Goal: Contribute content: Contribute content

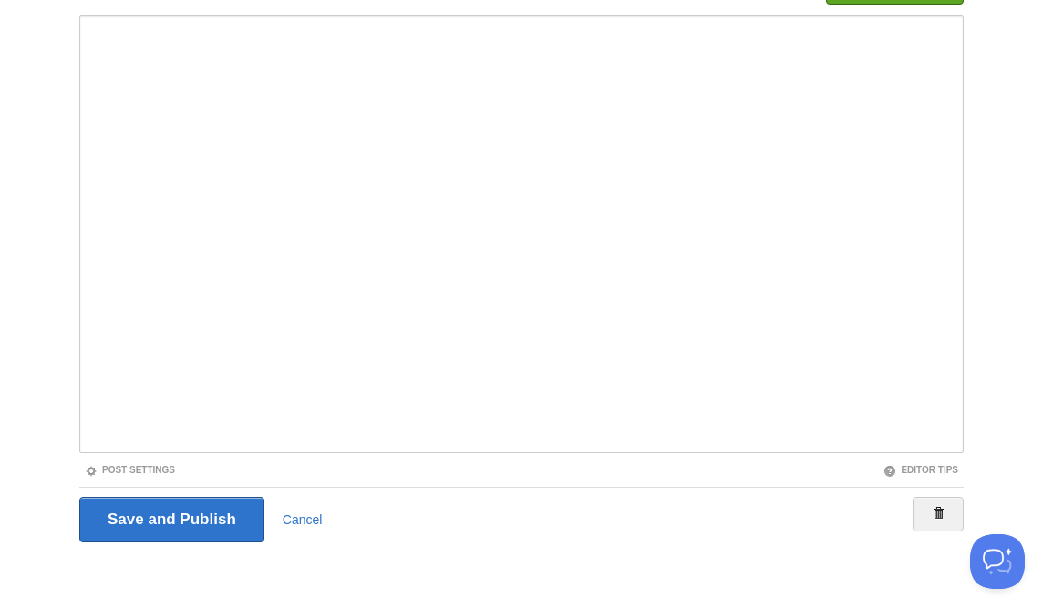
scroll to position [198, 0]
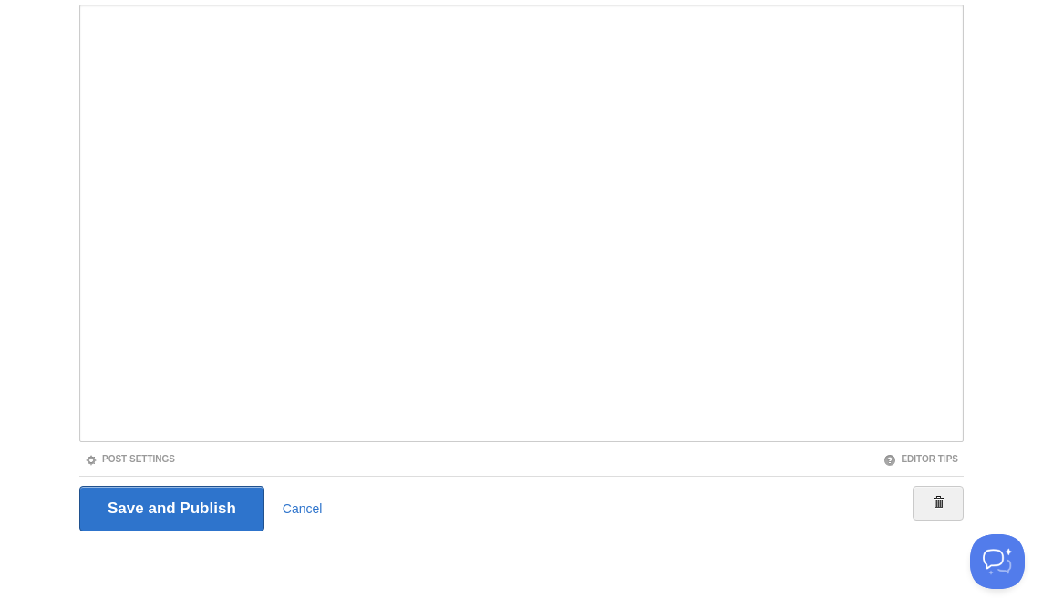
click at [85, 423] on iframe at bounding box center [521, 223] width 884 height 437
click at [166, 462] on link "Post Settings" at bounding box center [130, 459] width 90 height 10
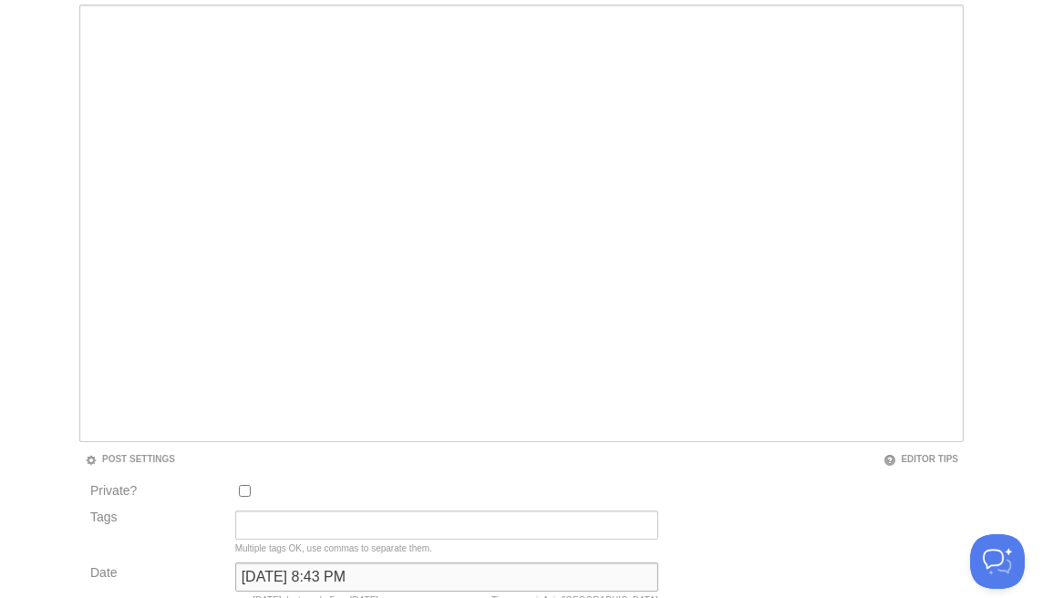
click at [324, 583] on input "[DATE] 8:43 PM" at bounding box center [446, 576] width 423 height 29
type input "b"
type input "now"
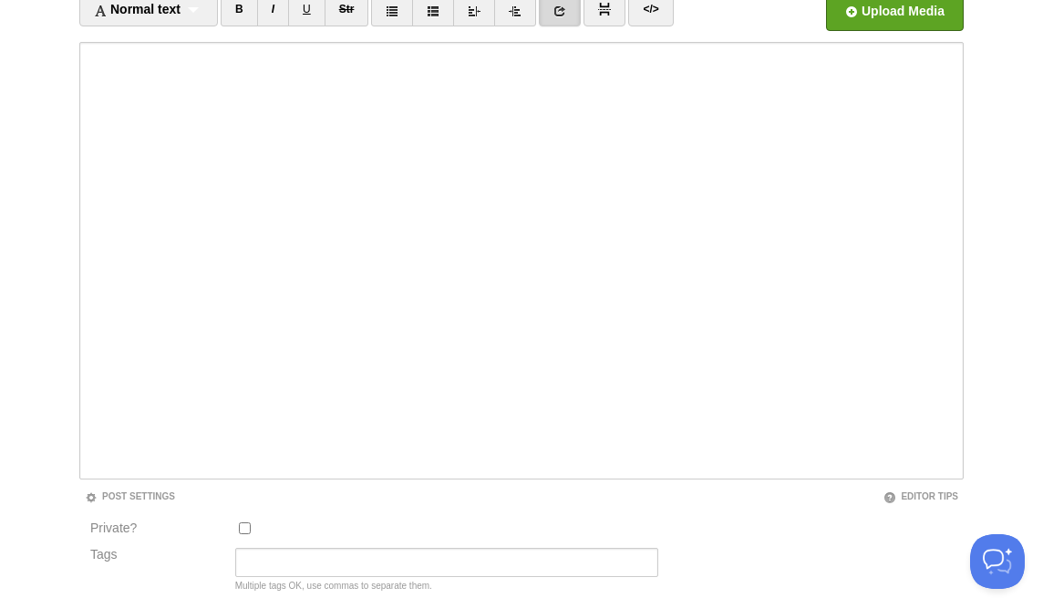
scroll to position [95, 0]
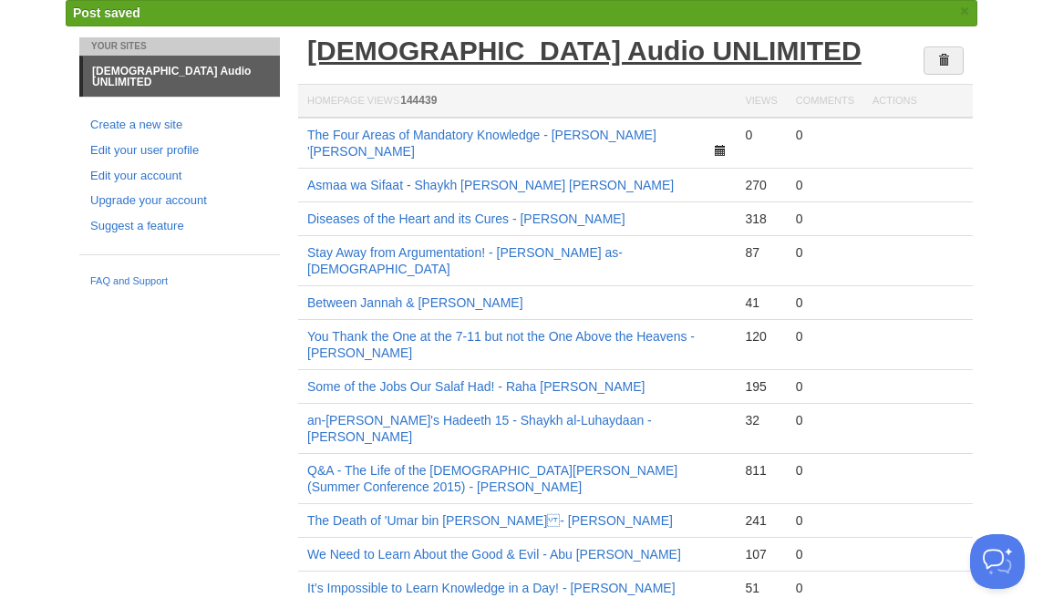
click at [488, 45] on link "[DEMOGRAPHIC_DATA] Audio UNLIMITED" at bounding box center [584, 51] width 554 height 30
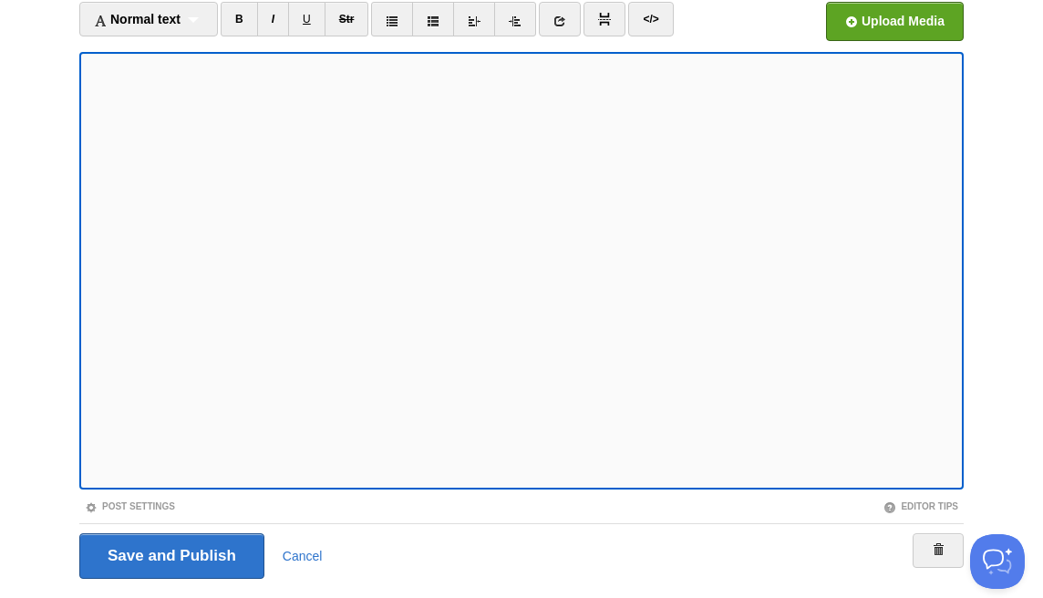
scroll to position [149, 0]
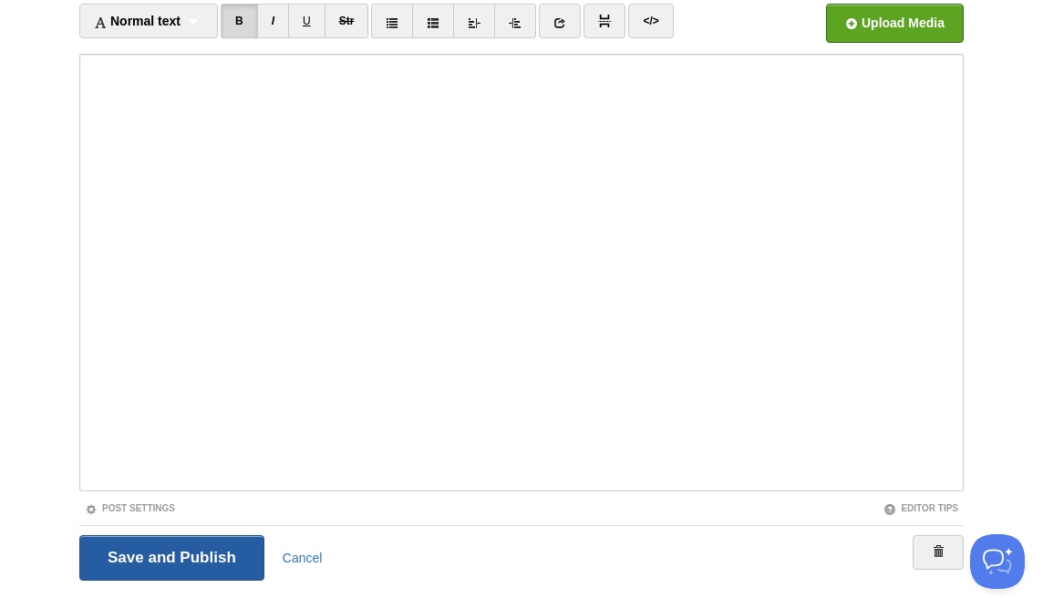
click at [206, 543] on input "Save and Publish" at bounding box center [171, 558] width 185 height 46
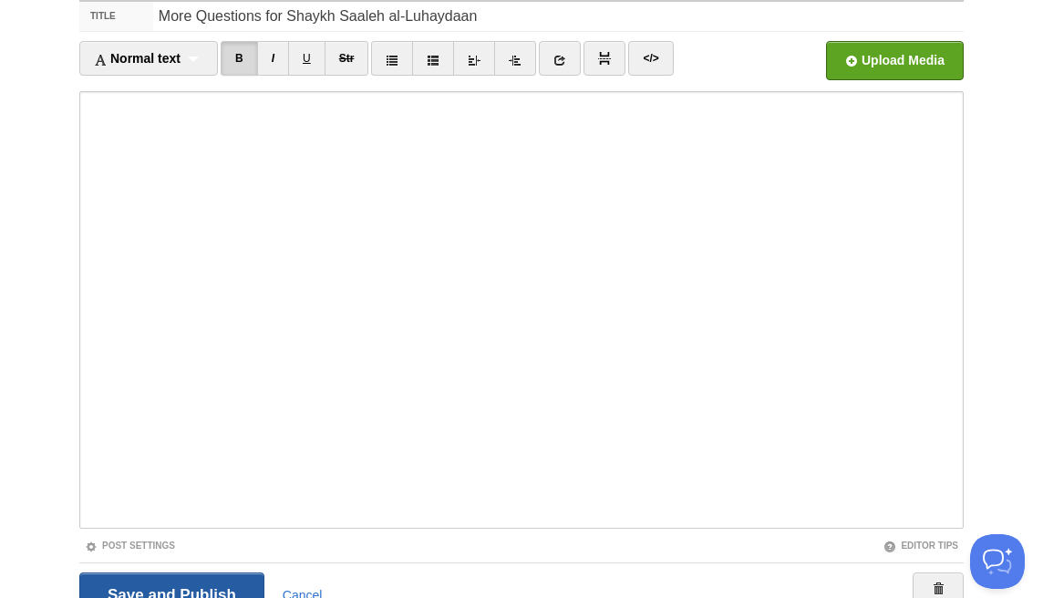
scroll to position [95, 0]
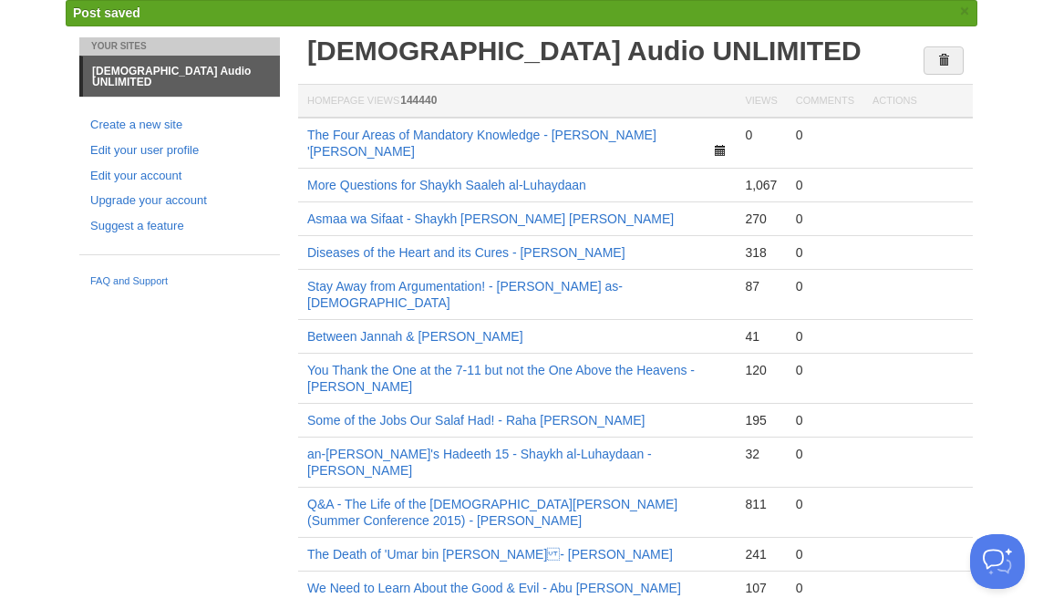
click at [591, 67] on div "[DEMOGRAPHIC_DATA] Audio UNLIMITED Homepage Views 144440 Views Comments Actions…" at bounding box center [635, 488] width 656 height 903
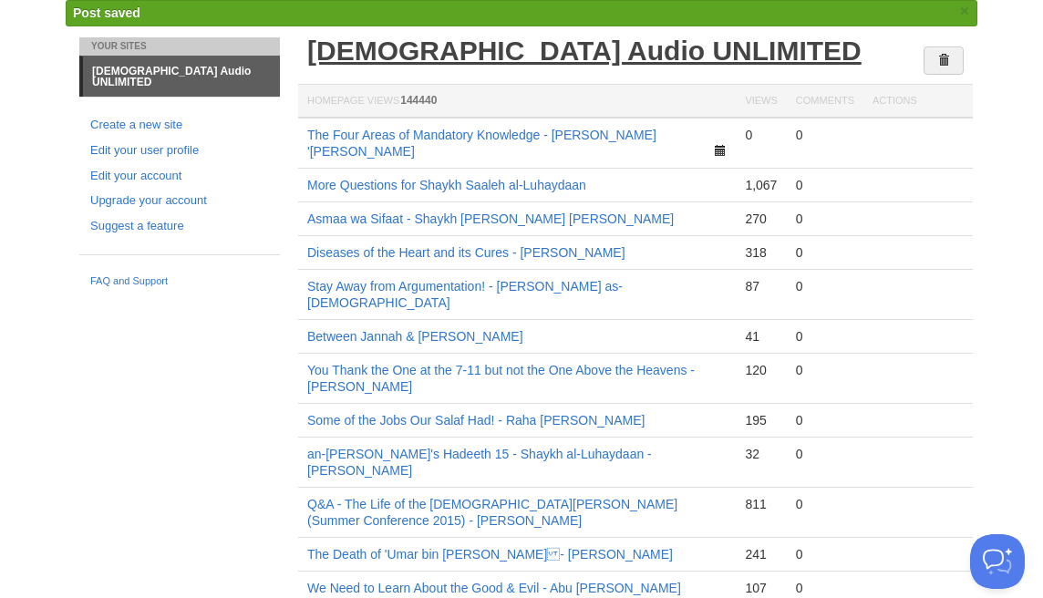
click at [588, 57] on link "[DEMOGRAPHIC_DATA] Audio UNLIMITED" at bounding box center [584, 51] width 554 height 30
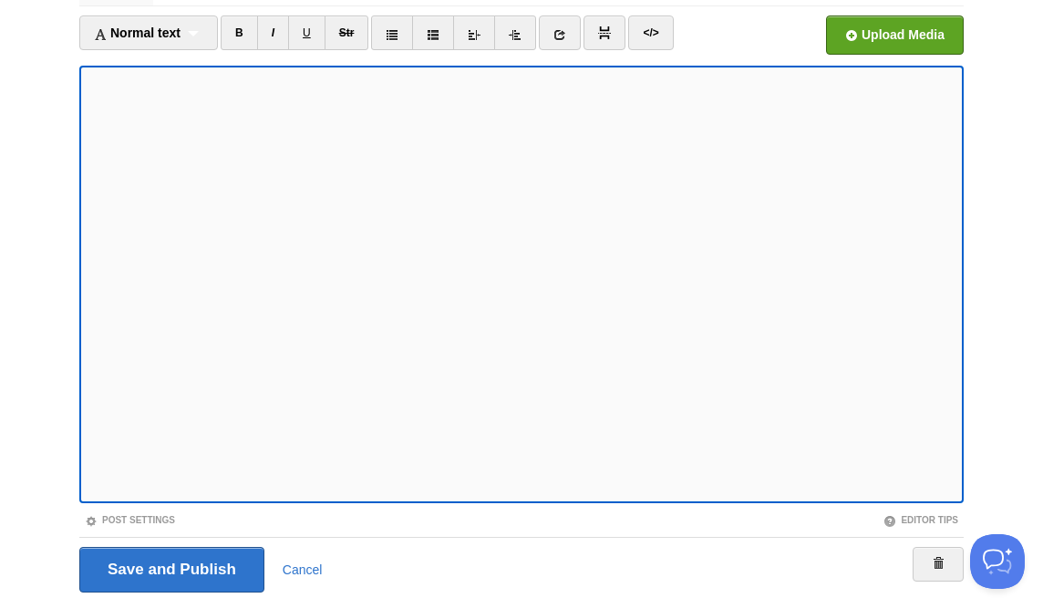
scroll to position [198, 0]
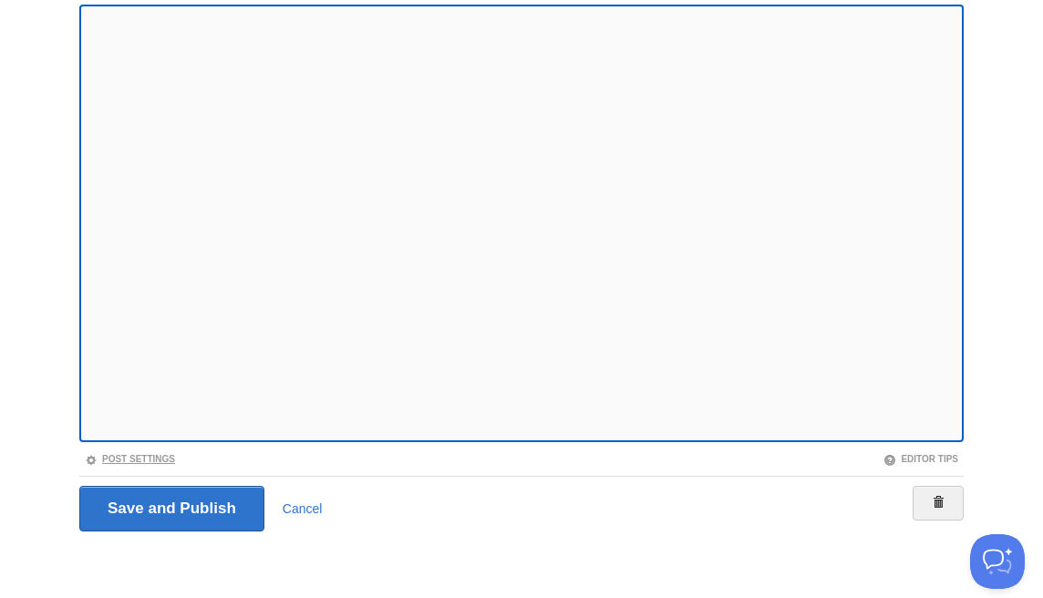
click at [154, 456] on link "Post Settings" at bounding box center [130, 459] width 90 height 10
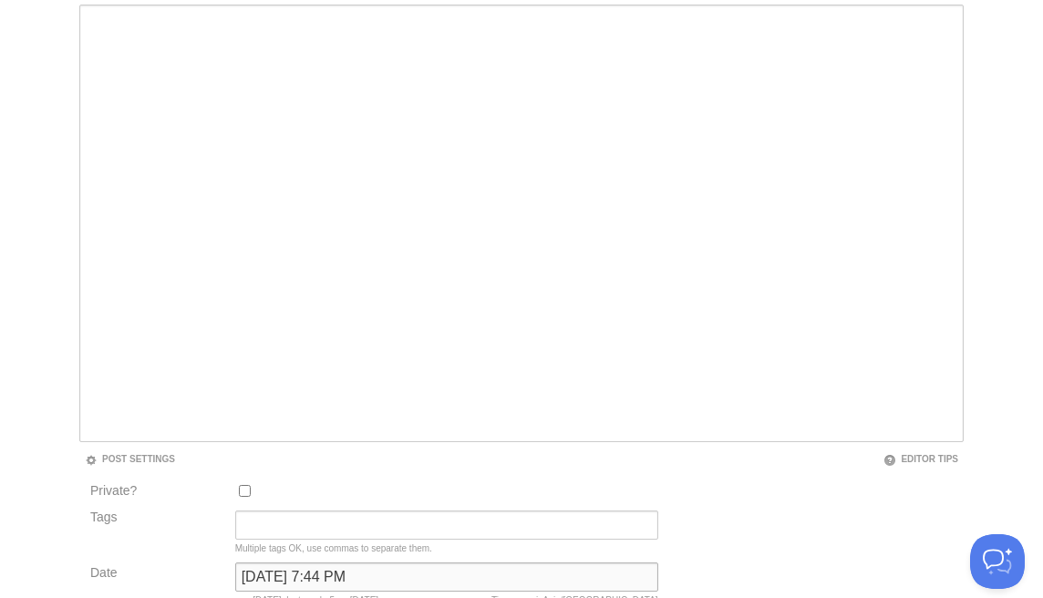
click at [335, 574] on input "November 12, 2020 at 7:44 PM" at bounding box center [446, 576] width 423 height 29
type input "now"
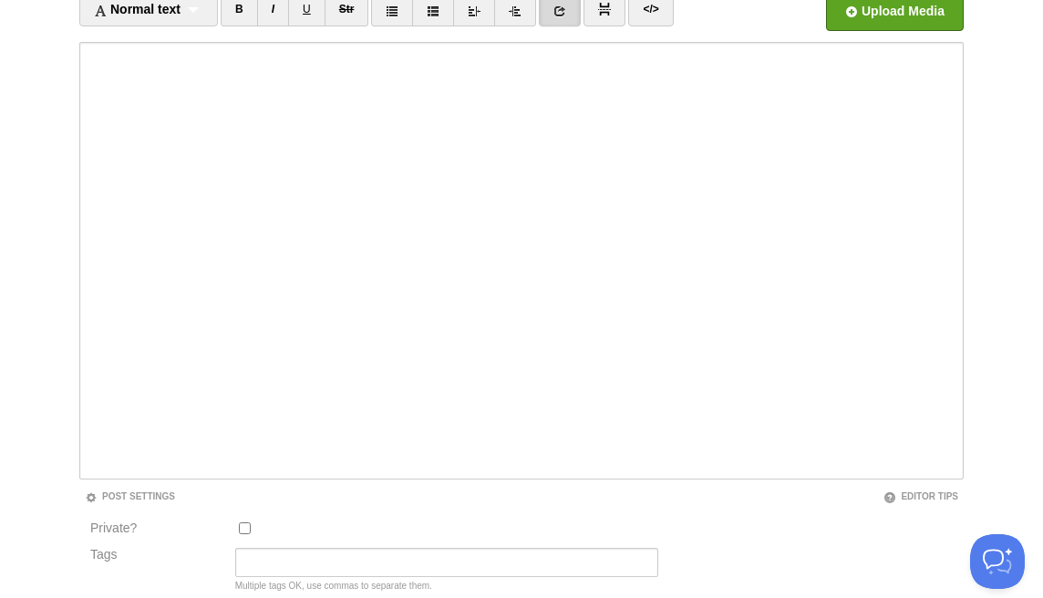
scroll to position [95, 0]
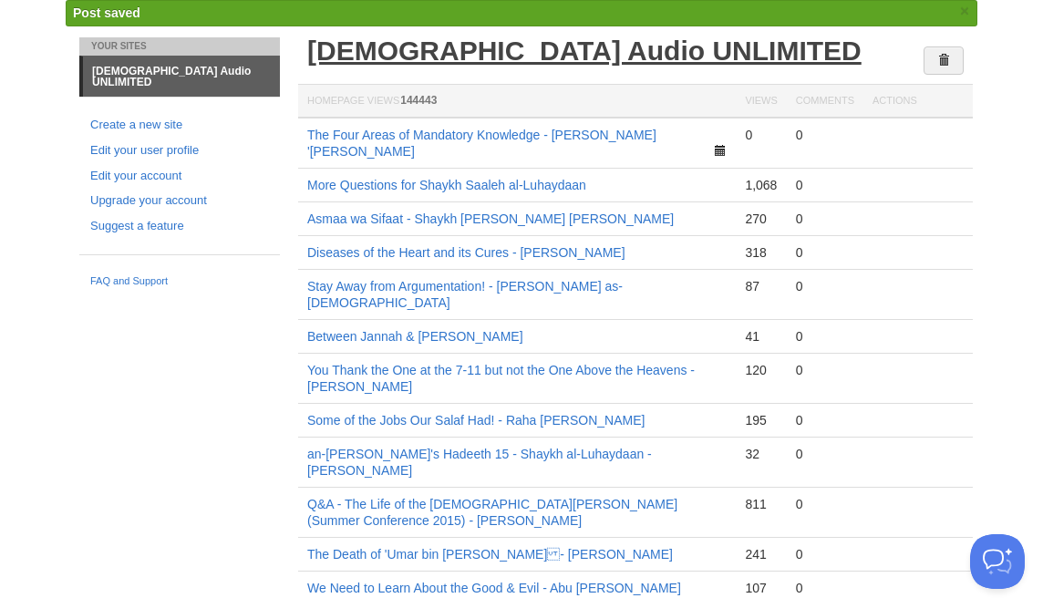
click at [518, 52] on link "[DEMOGRAPHIC_DATA] Audio UNLIMITED" at bounding box center [584, 51] width 554 height 30
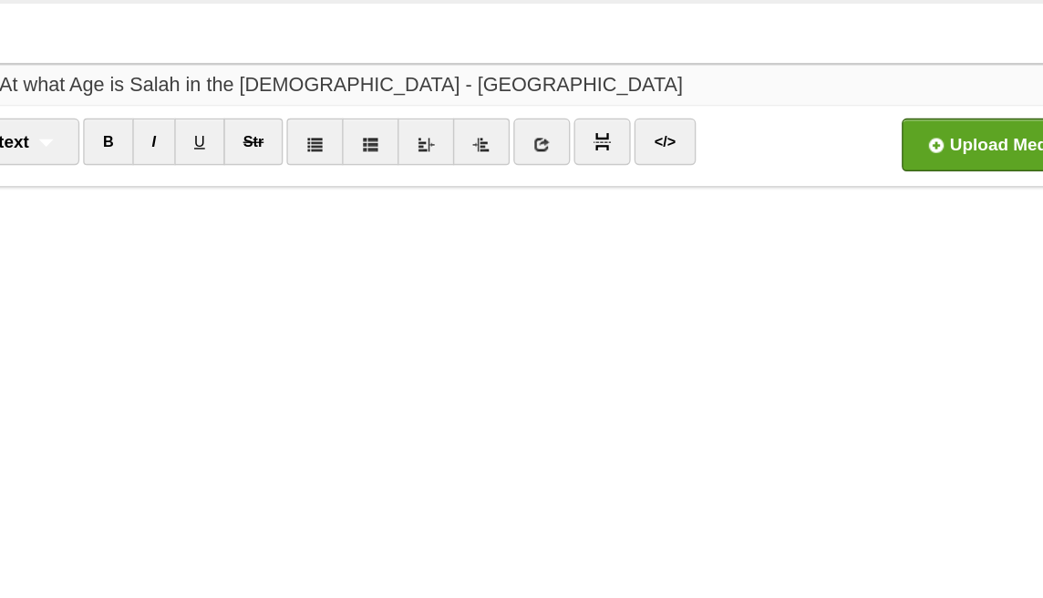
click at [438, 128] on input "At what Age is Salah in the Masjid Obligatory - Shaykh Saaleh al-Luhaydaan" at bounding box center [558, 127] width 810 height 29
type input "At what Age is Salah in the Masjid Obligatory? - Shaykh Saaleh al-Luhaydaan"
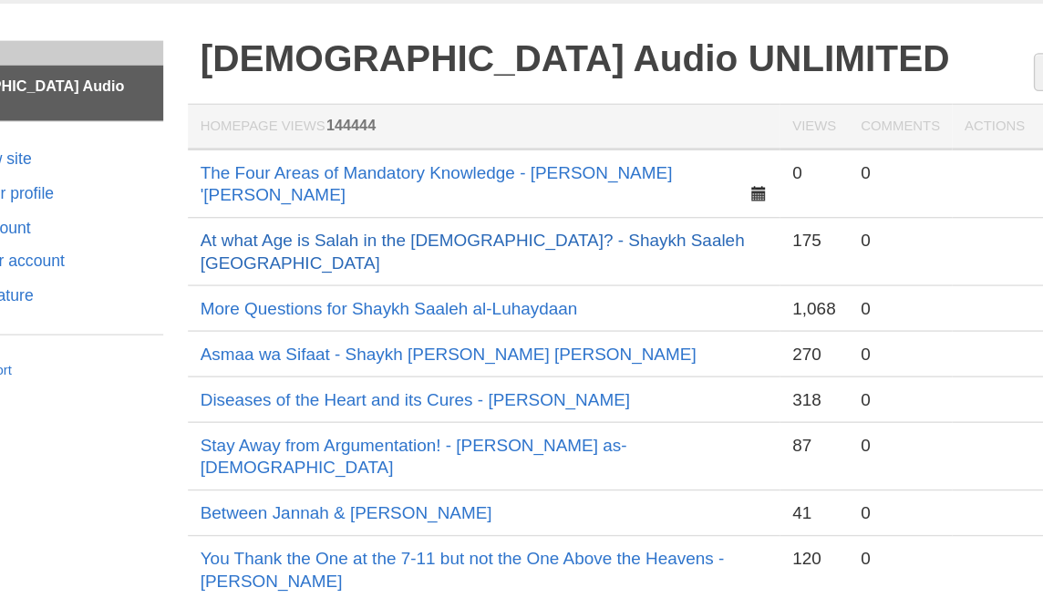
click at [543, 235] on link "At what Age is Salah in the Masjid Obligatory? - Shaykh Saaleh al-Luhaydaan" at bounding box center [508, 250] width 402 height 31
